Goal: Check status: Check status

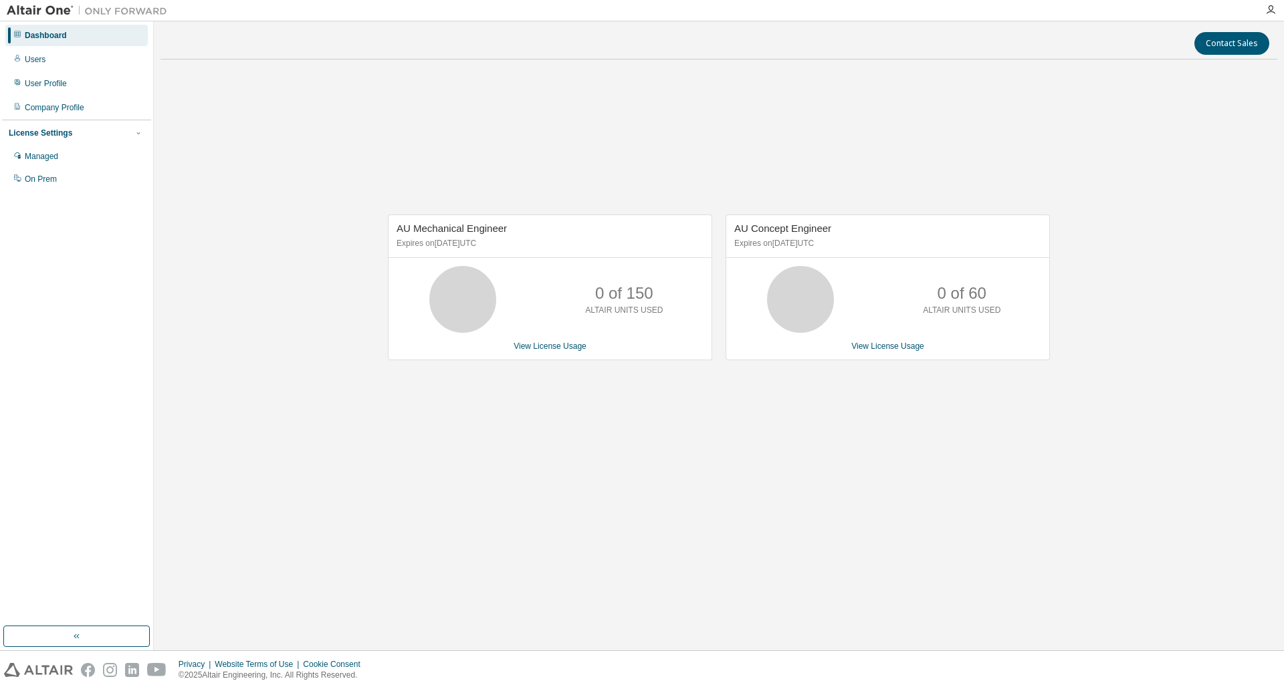
drag, startPoint x: 1121, startPoint y: 108, endPoint x: 1109, endPoint y: 129, distance: 24.0
click at [1121, 108] on div "AU Mechanical Engineer Expires on [DATE] UTC 0 of 150 ALTAIR UNITS USED View Li…" at bounding box center [718, 294] width 1117 height 448
